Goal: Book appointment/travel/reservation

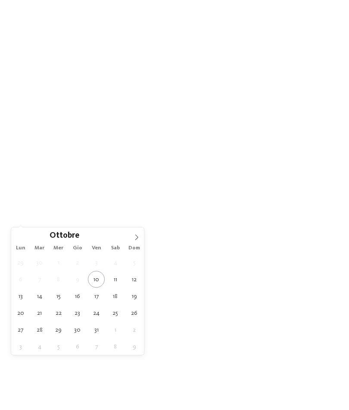
click at [137, 237] on icon at bounding box center [137, 237] width 6 height 6
click at [131, 235] on span at bounding box center [136, 234] width 15 height 15
click at [131, 237] on span at bounding box center [136, 234] width 15 height 15
type input "****"
type div "[DATE]"
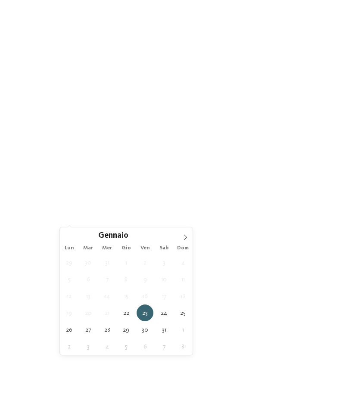
type input "****"
click at [100, 209] on div "[DATE]" at bounding box center [83, 200] width 46 height 15
type div "[DATE]"
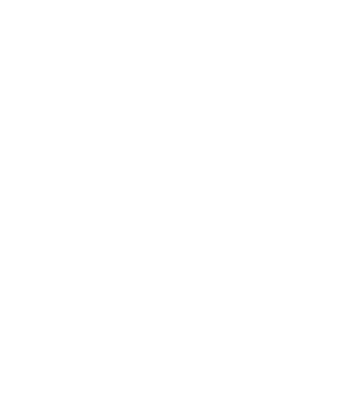
click at [264, 209] on div "Family Experiences" at bounding box center [240, 200] width 61 height 15
click at [238, 76] on icon at bounding box center [243, 83] width 19 height 15
click at [190, 200] on span "I miei desideri" at bounding box center [182, 197] width 29 height 6
click at [274, 348] on div "accetta" at bounding box center [175, 356] width 250 height 17
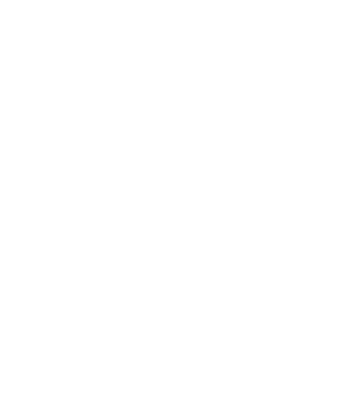
click at [313, 205] on link "trova l’hotel" at bounding box center [315, 197] width 46 height 15
